Goal: Navigation & Orientation: Find specific page/section

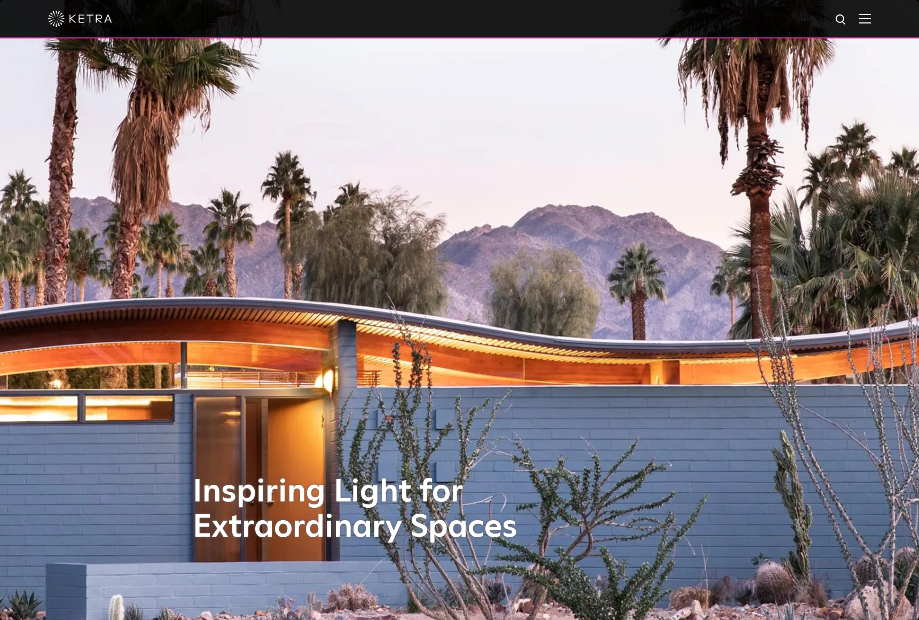
click at [864, 19] on img at bounding box center [865, 18] width 12 height 10
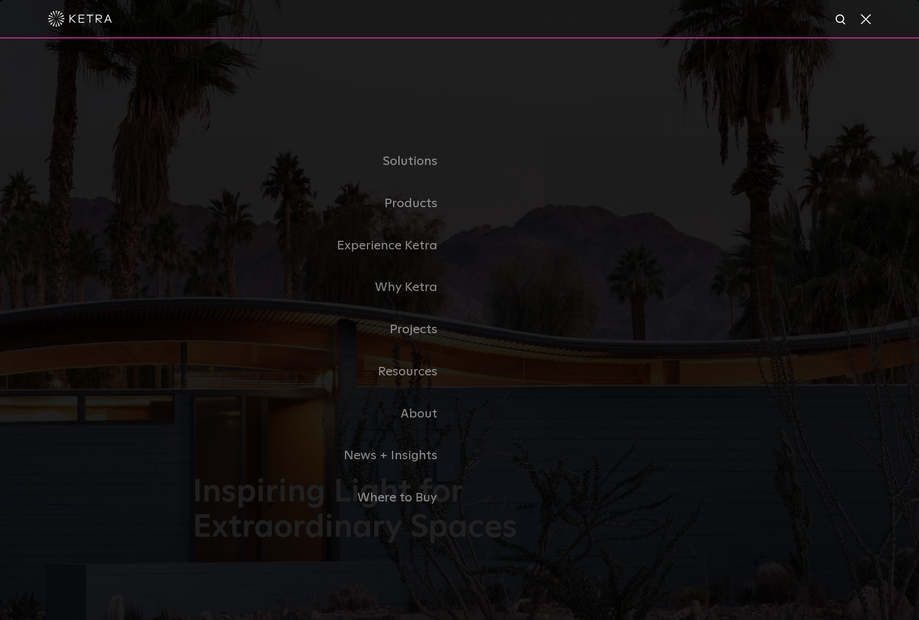
click at [0, 0] on link "Residential Products" at bounding box center [0, 0] width 0 height 0
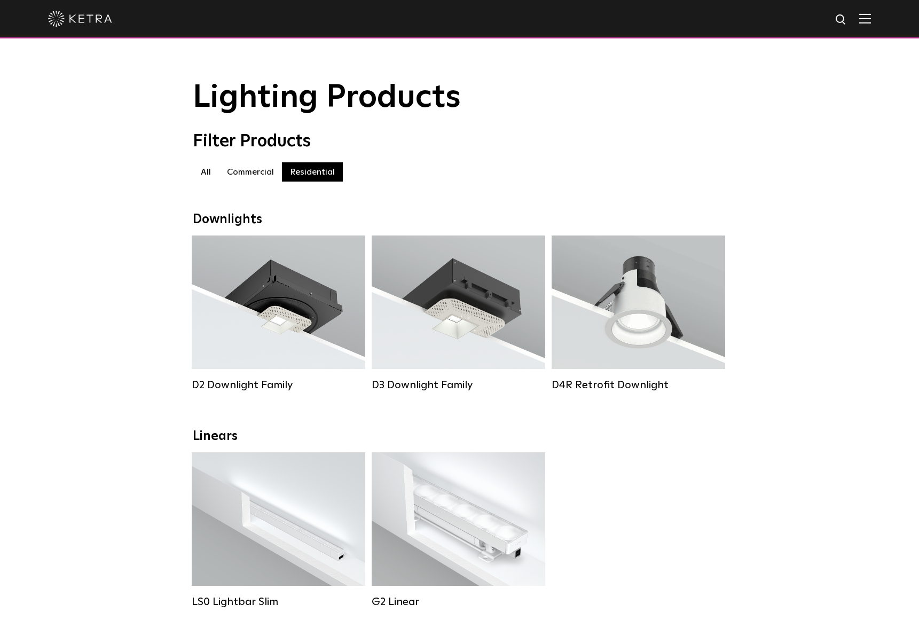
click at [864, 19] on img at bounding box center [865, 18] width 12 height 10
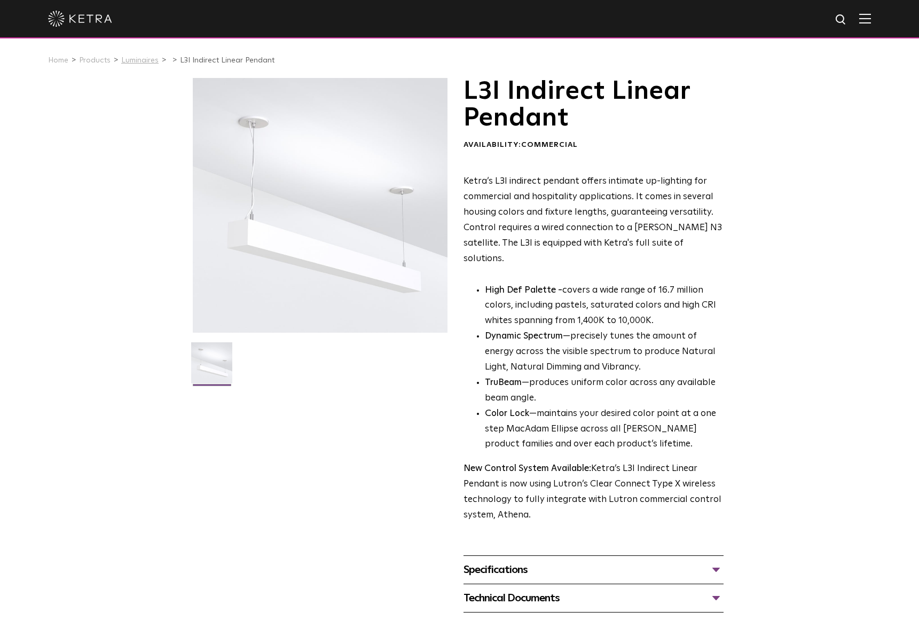
click at [121, 58] on link "Luminaires" at bounding box center [139, 60] width 37 height 7
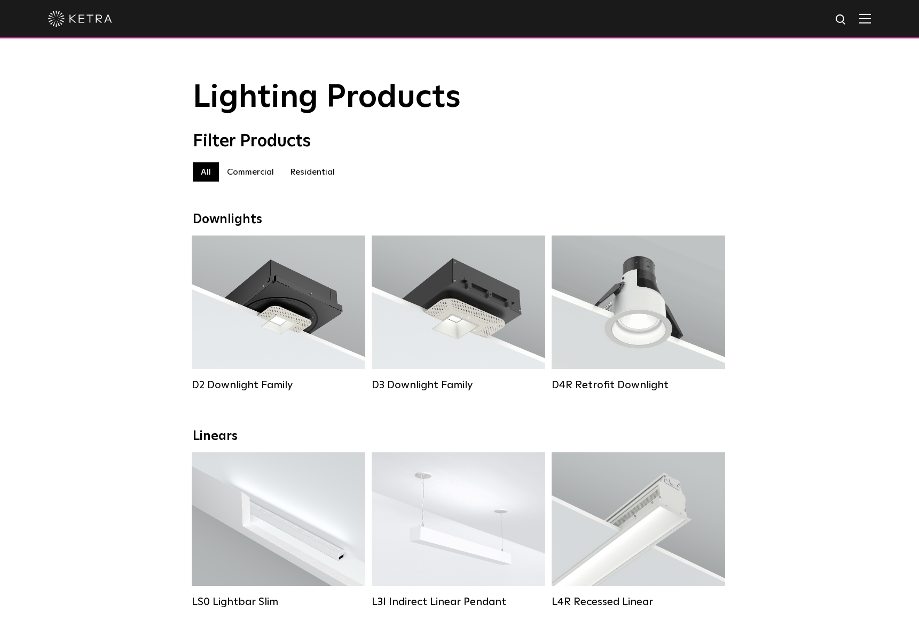
click at [865, 22] on img at bounding box center [865, 18] width 12 height 10
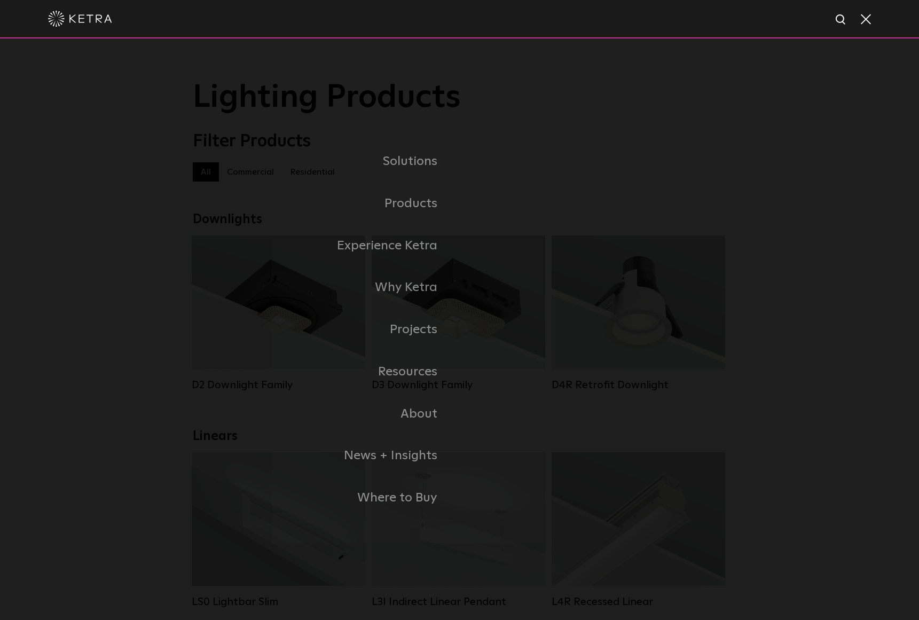
click at [845, 22] on img at bounding box center [840, 19] width 13 height 13
type input "pendant"
click at [814, 19] on img "Search" at bounding box center [815, 20] width 11 height 11
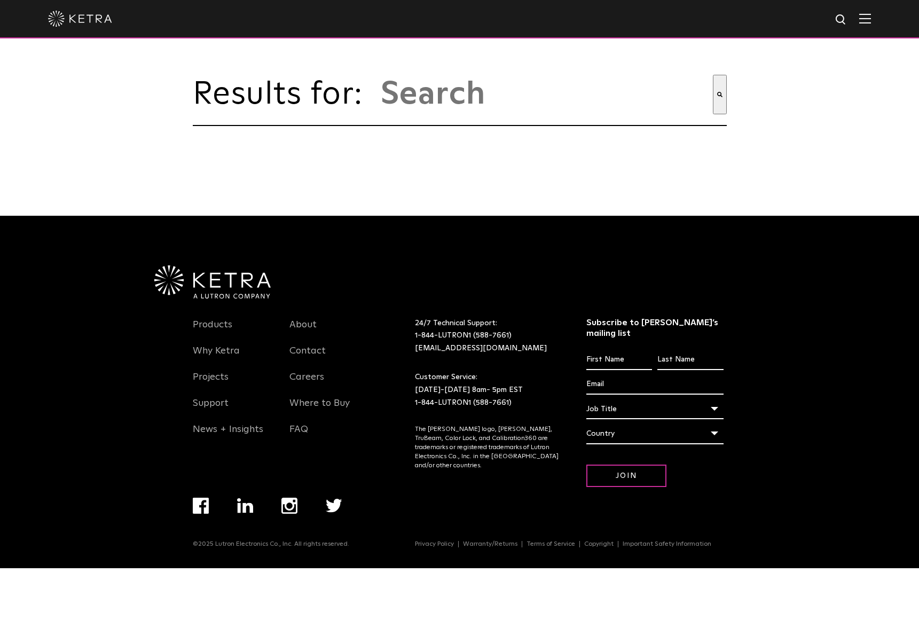
type input "pendant"
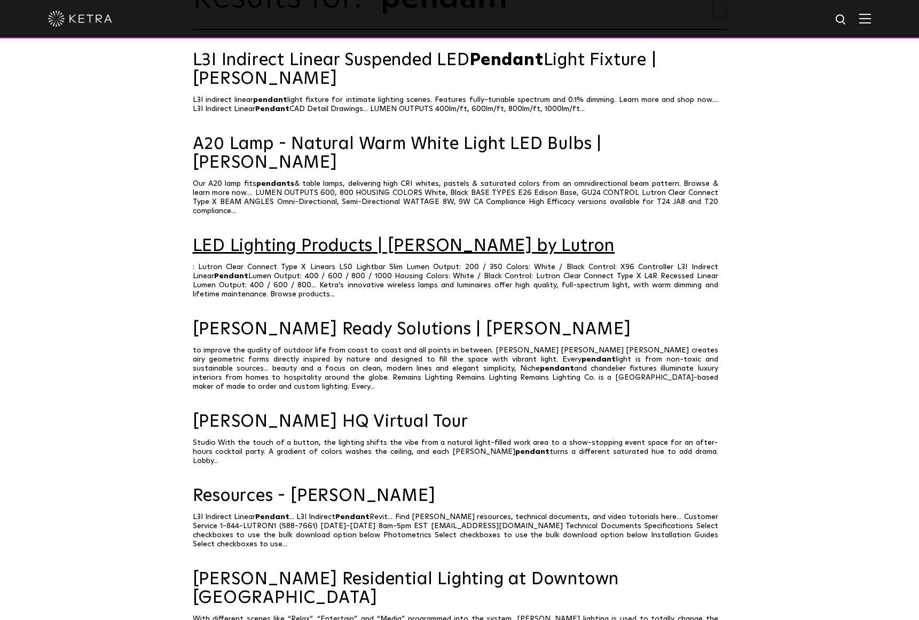
scroll to position [99, 0]
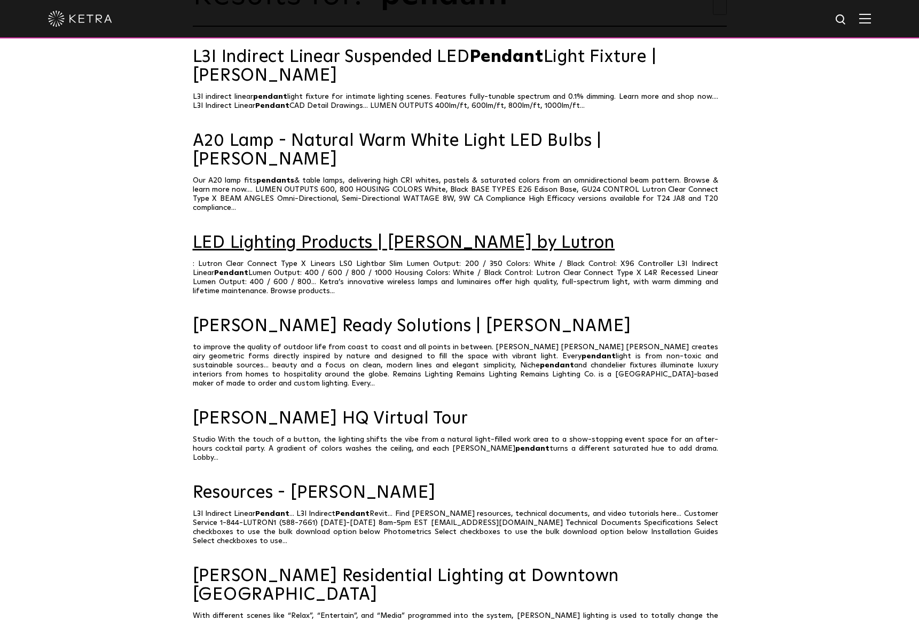
click at [344, 234] on link "LED Lighting Products | [PERSON_NAME] by Lutron" at bounding box center [460, 243] width 534 height 19
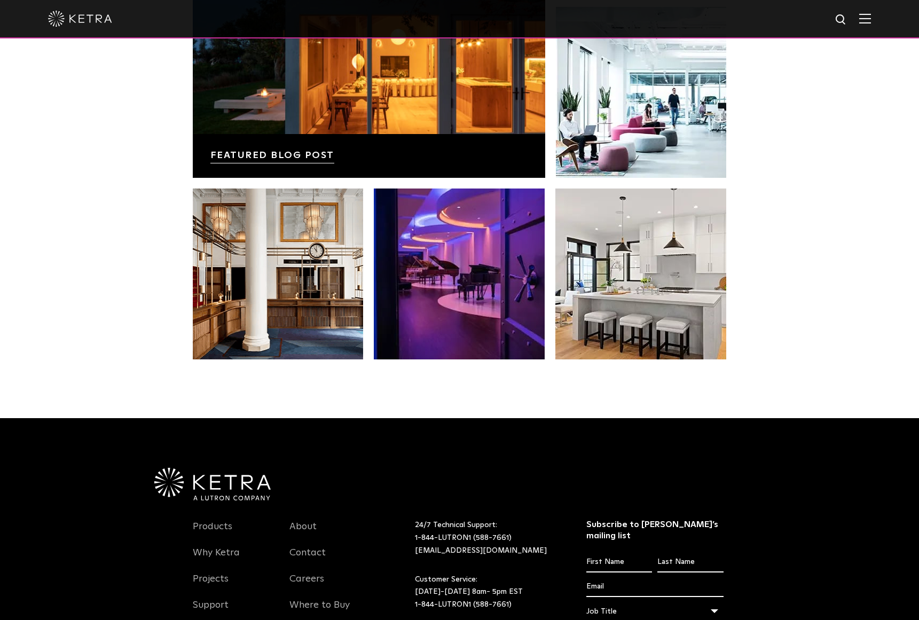
scroll to position [2104, 0]
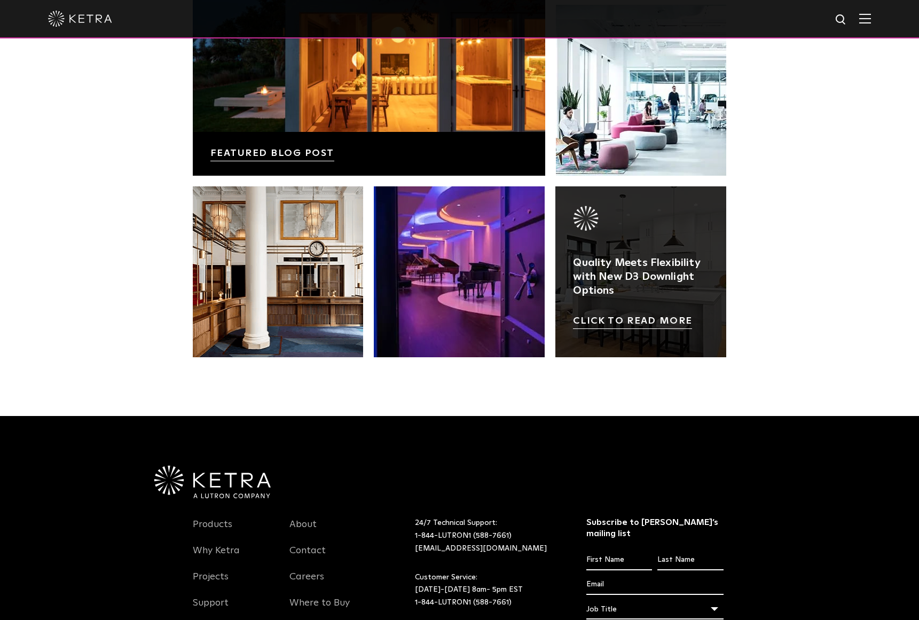
click at [619, 315] on link at bounding box center [640, 271] width 171 height 171
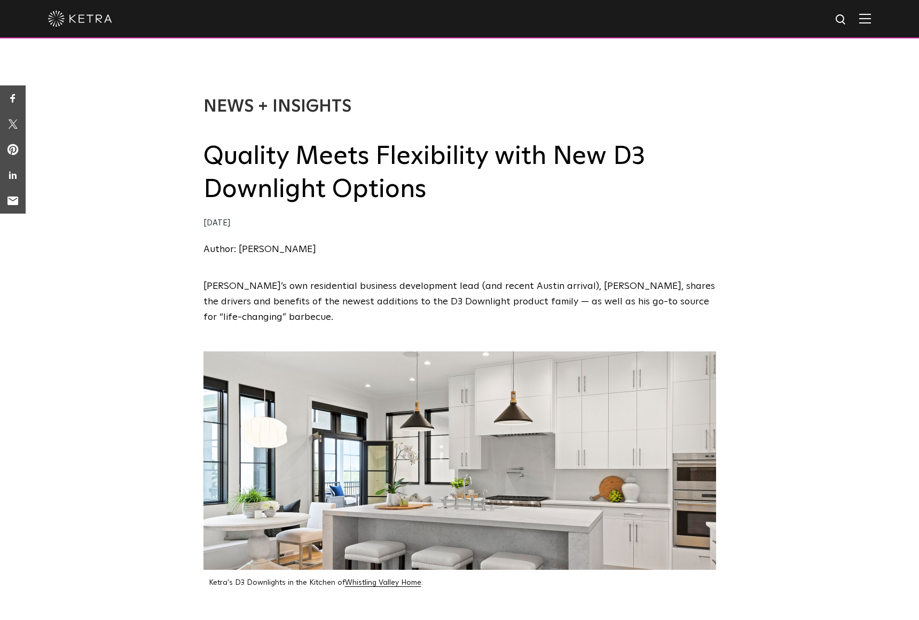
click at [868, 23] on span at bounding box center [865, 18] width 12 height 11
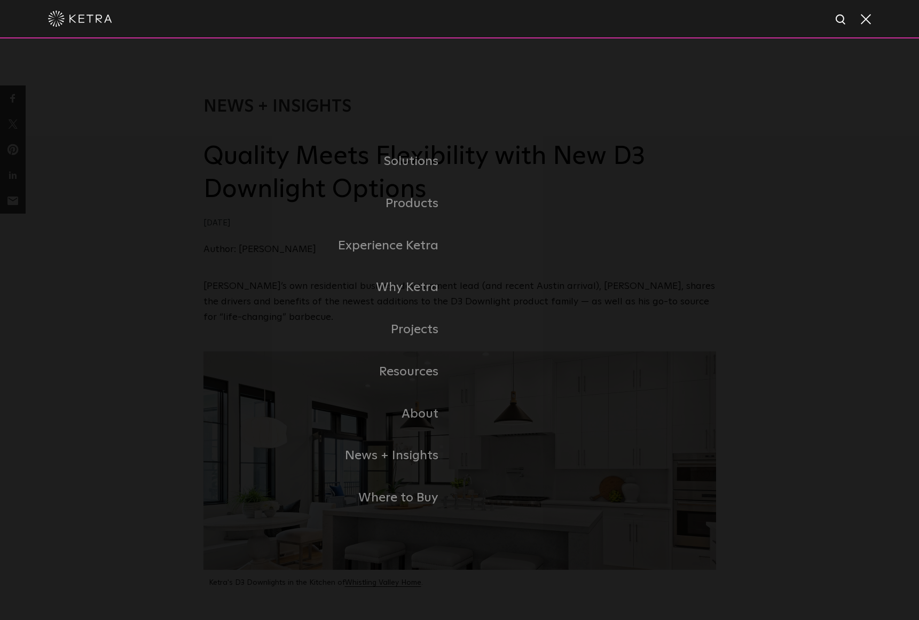
click at [0, 0] on link "Commercial" at bounding box center [0, 0] width 0 height 0
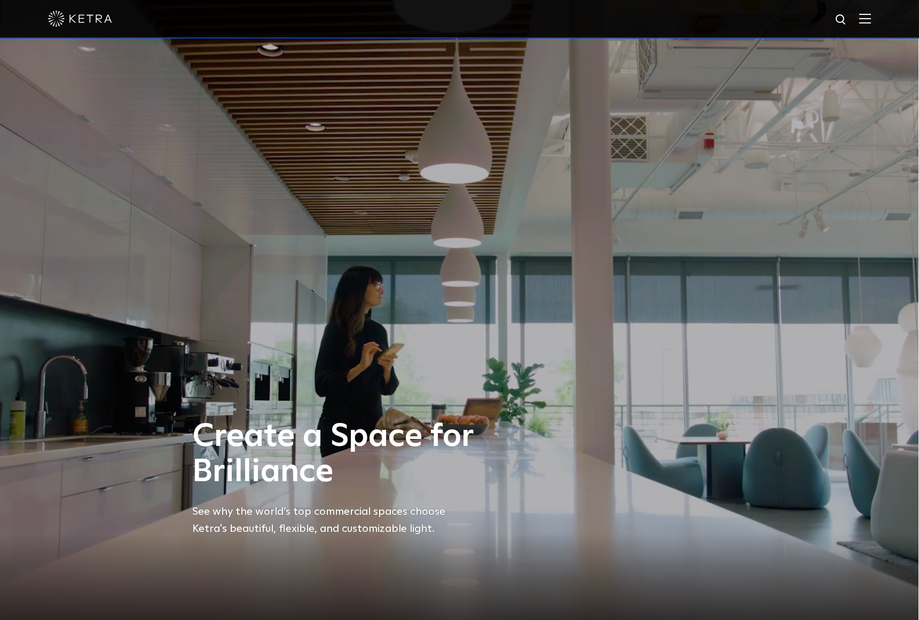
scroll to position [0, 1]
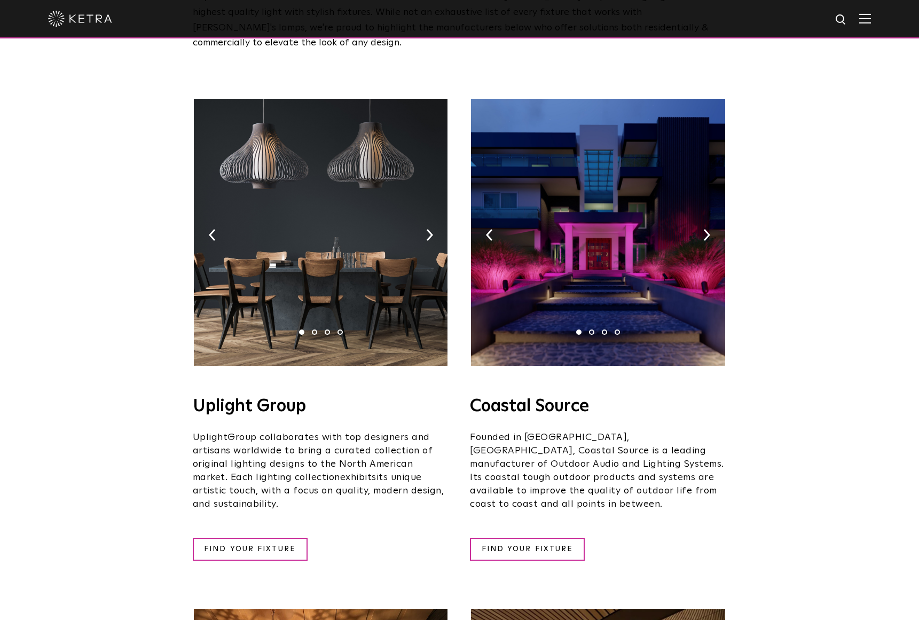
scroll to position [125, 0]
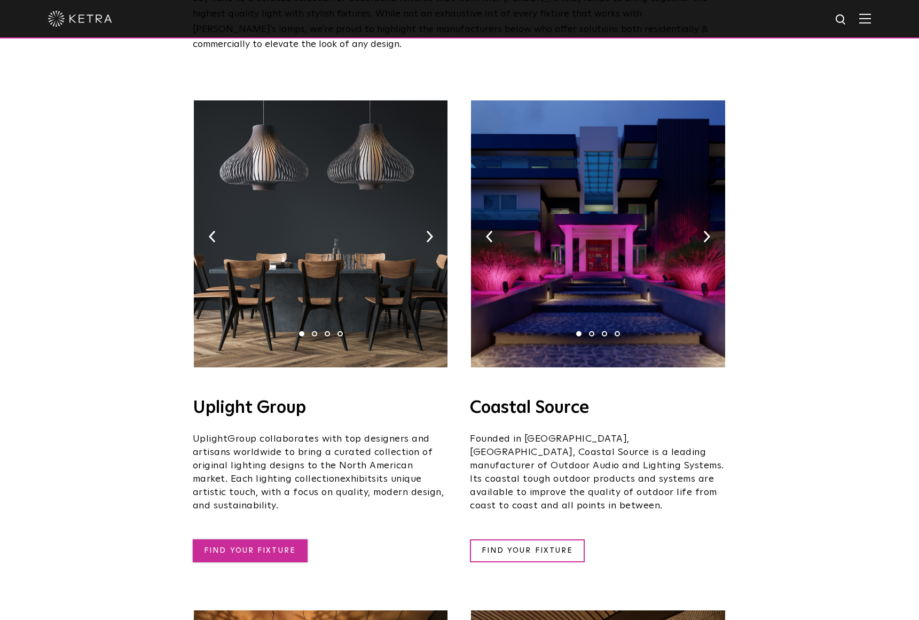
click at [260, 539] on link "FIND YOUR FIXTURE" at bounding box center [250, 550] width 115 height 23
